Goal: Navigation & Orientation: Find specific page/section

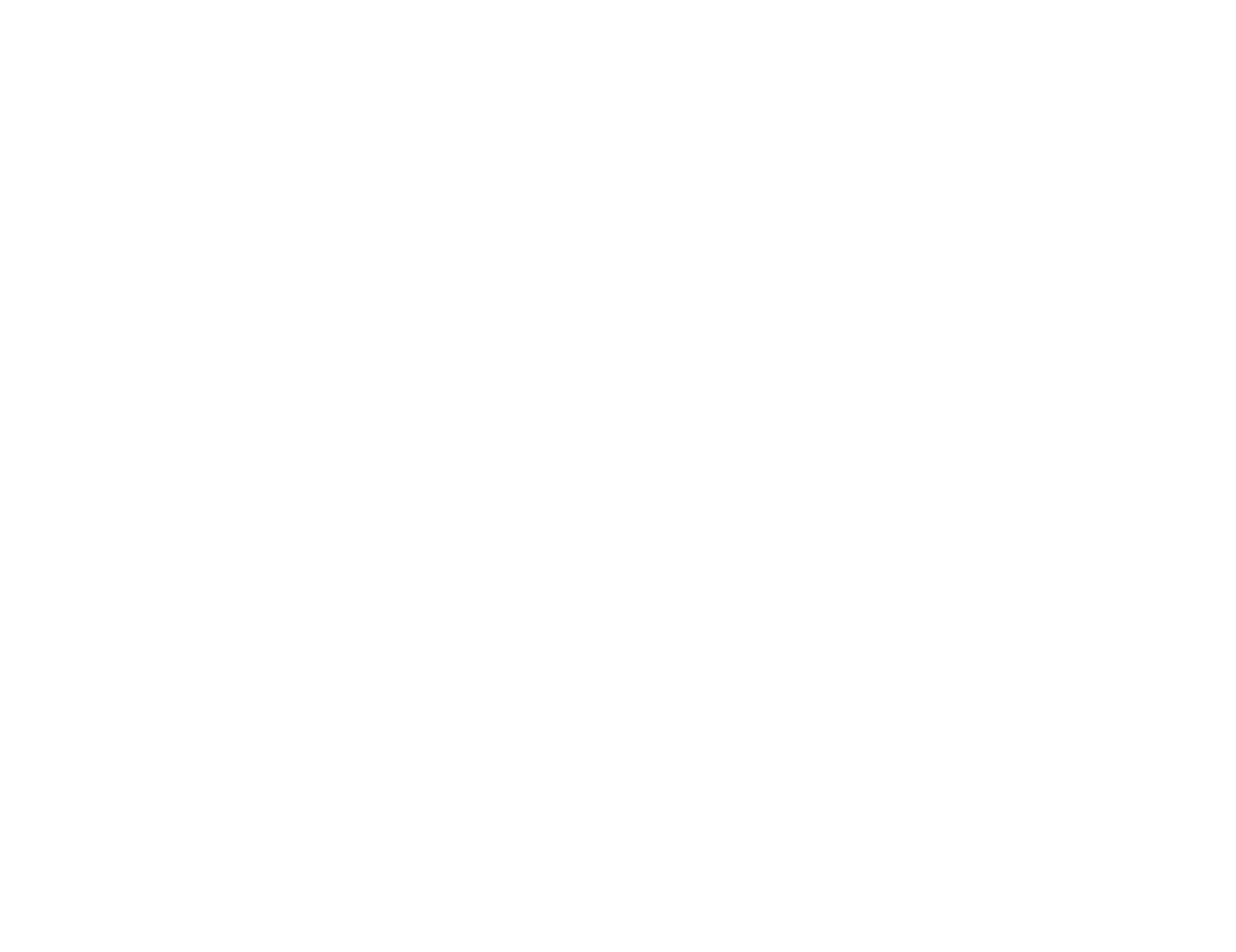
click at [95, 0] on html at bounding box center [618, 0] width 1236 height 0
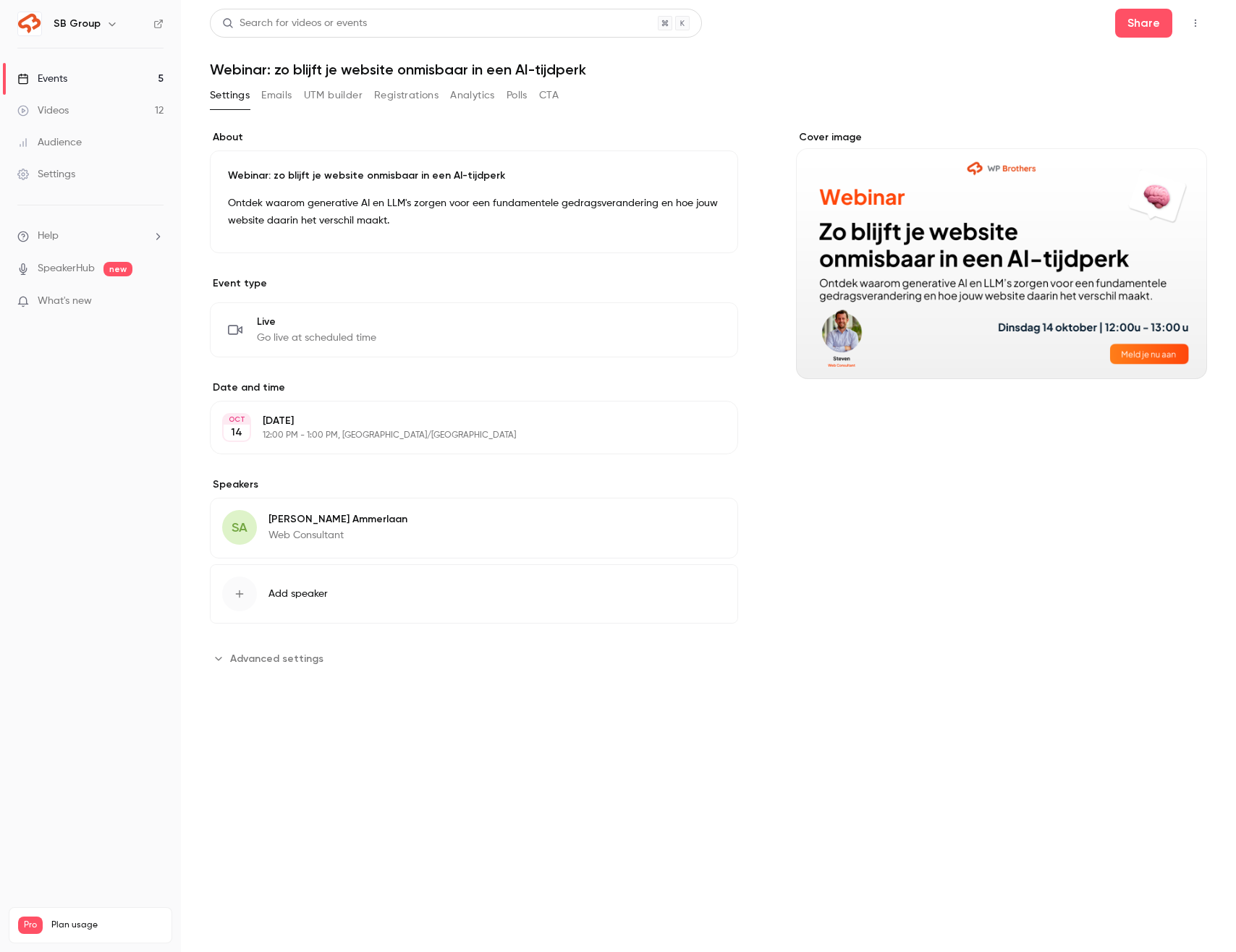
click at [93, 85] on link "Events 5" at bounding box center [90, 79] width 181 height 32
